Goal: Task Accomplishment & Management: Use online tool/utility

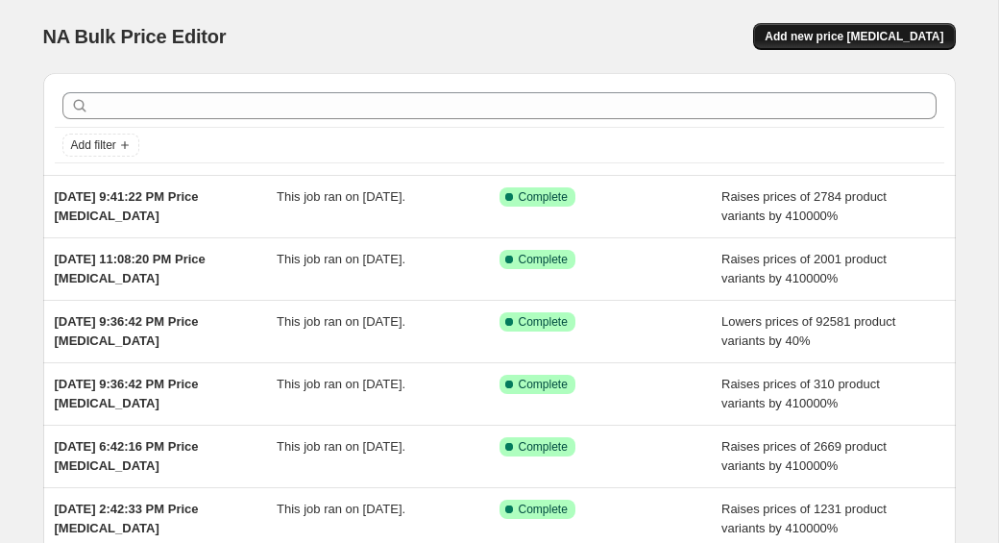
click at [847, 39] on span "Add new price [MEDICAL_DATA]" at bounding box center [854, 36] width 179 height 15
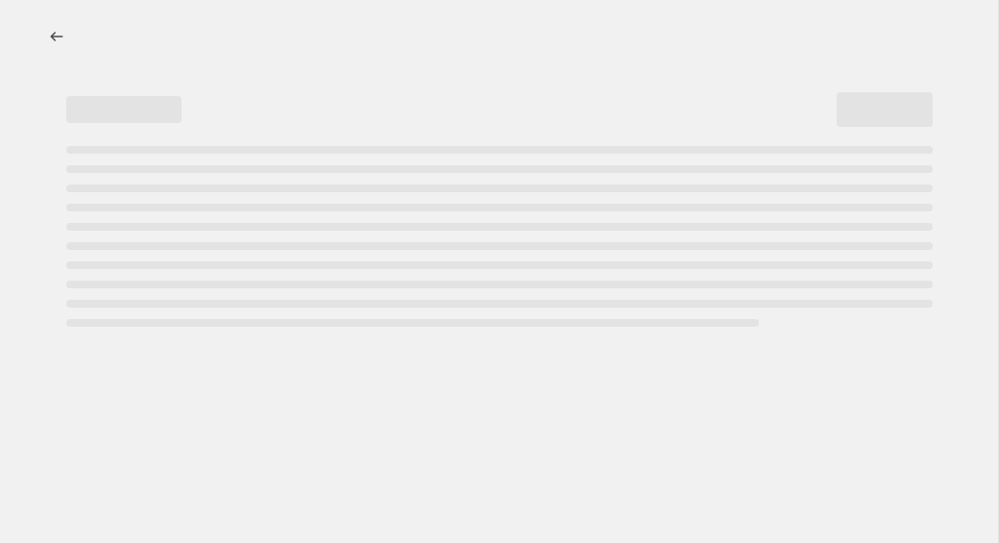
select select "percentage"
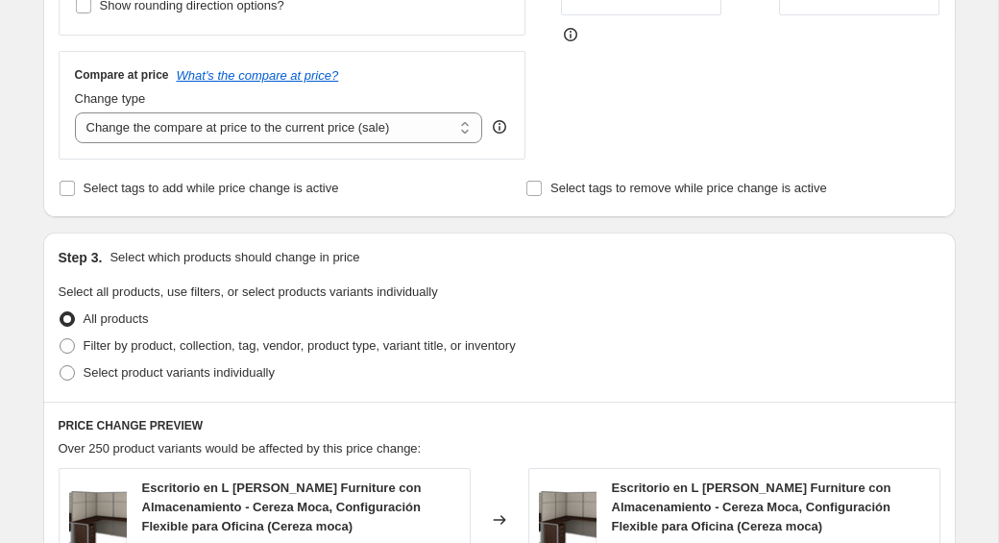
scroll to position [790, 0]
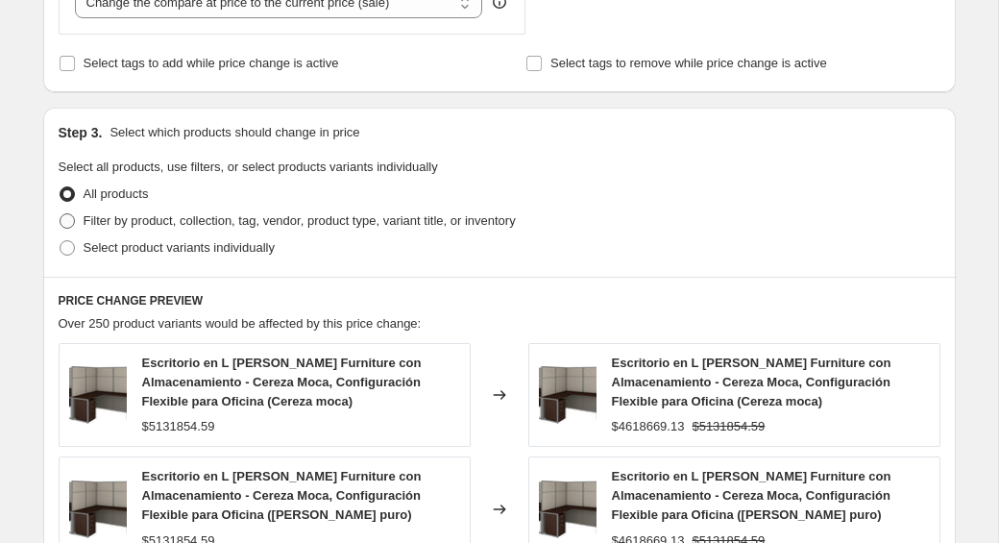
click at [146, 224] on span "Filter by product, collection, tag, vendor, product type, variant title, or inv…" at bounding box center [300, 220] width 432 height 14
click at [61, 214] on input "Filter by product, collection, tag, vendor, product type, variant title, or inv…" at bounding box center [60, 213] width 1 height 1
radio input "true"
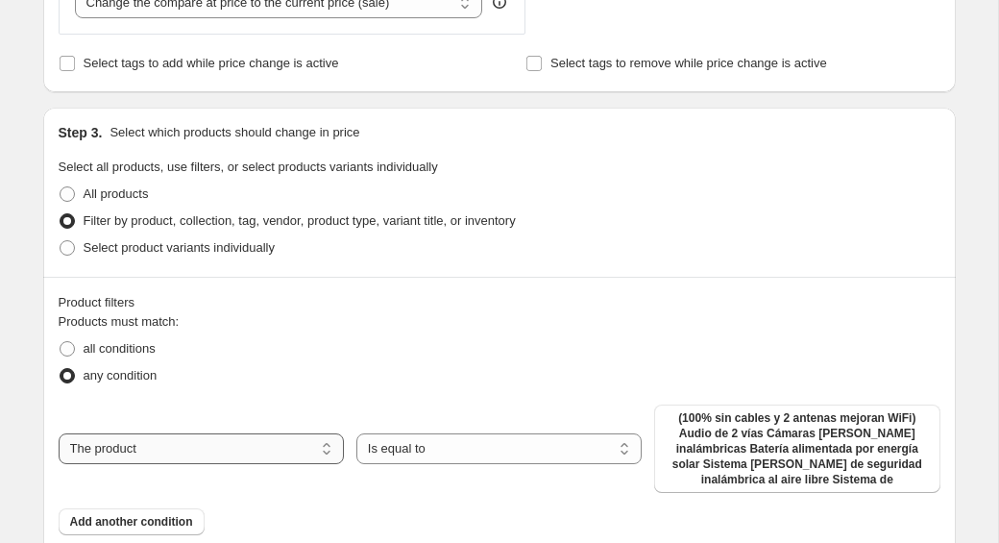
click at [325, 448] on select "The product The product's collection The product's tag The product's vendor The…" at bounding box center [201, 448] width 285 height 31
select select "collection"
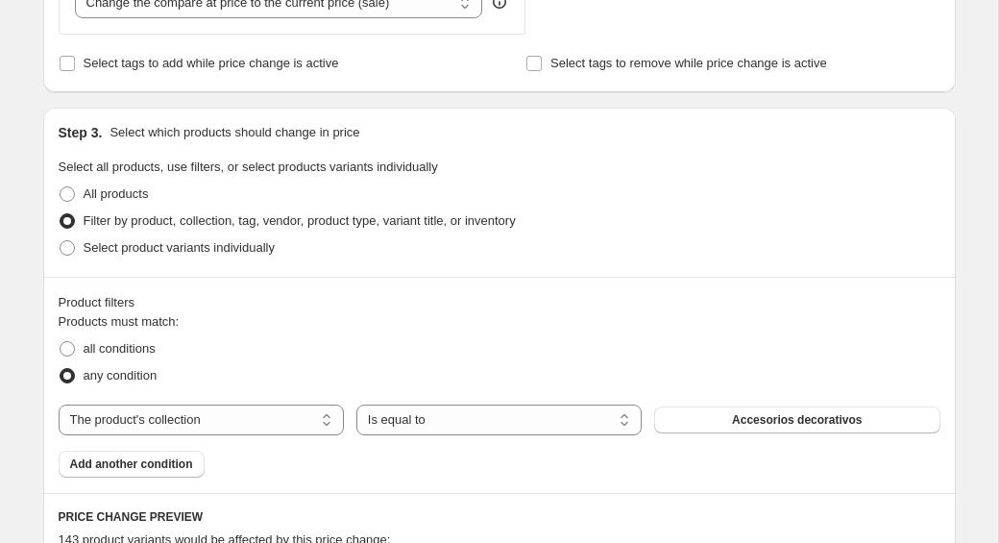
click at [737, 423] on span "Accesorios decorativos" at bounding box center [797, 419] width 130 height 15
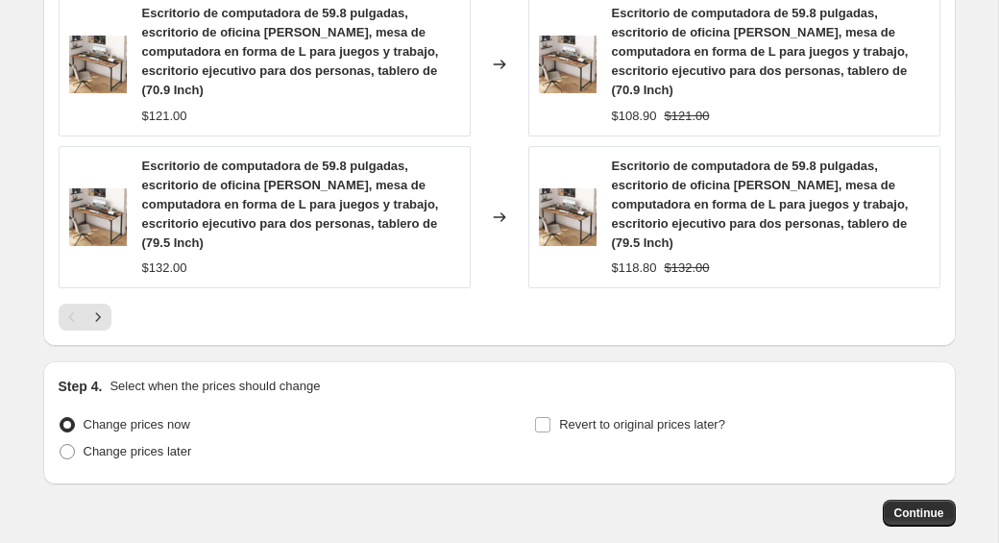
scroll to position [1875, 0]
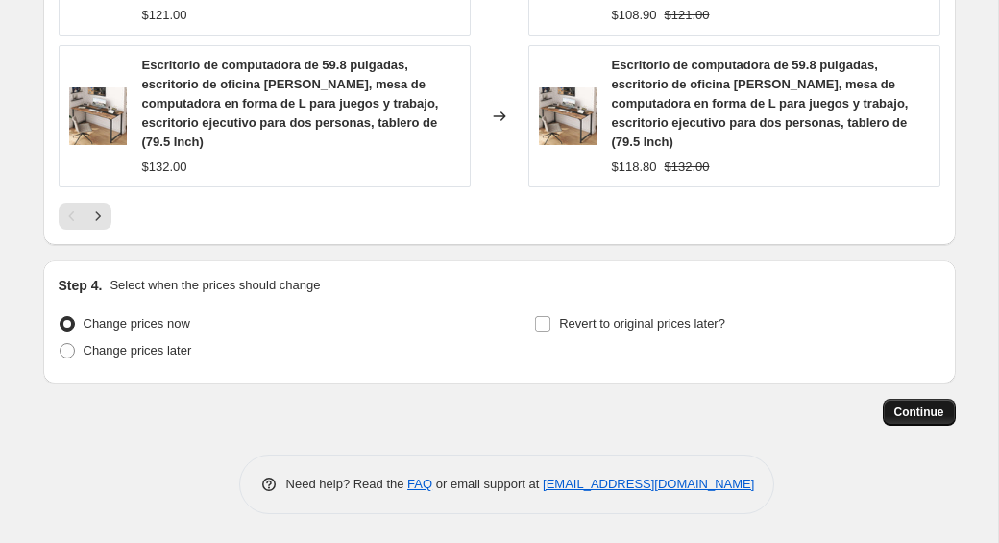
click at [903, 383] on div "Step 4. Select when the prices should change Change prices now Change prices la…" at bounding box center [499, 321] width 913 height 123
click at [916, 426] on button "Continue" at bounding box center [919, 412] width 73 height 27
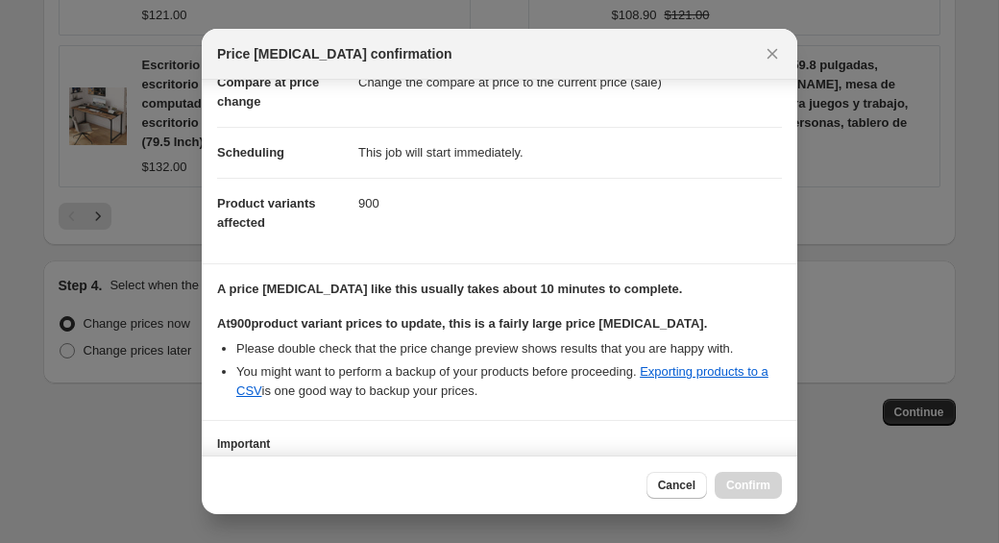
scroll to position [254, 0]
